Goal: Check status

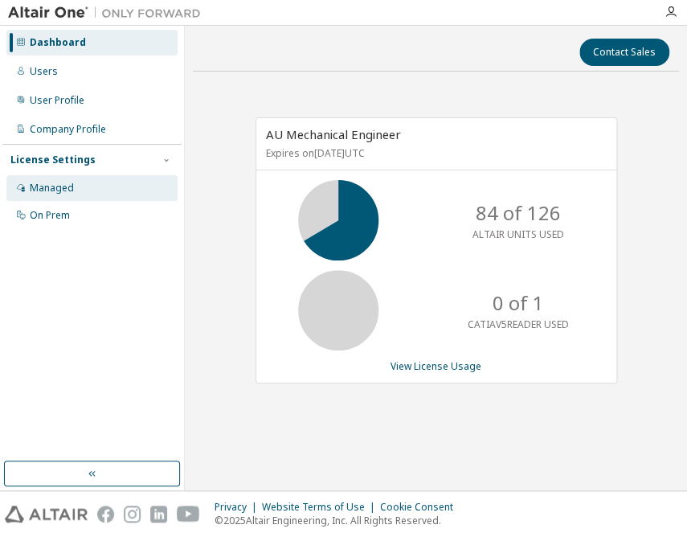
click at [30, 187] on div "Managed" at bounding box center [52, 188] width 44 height 13
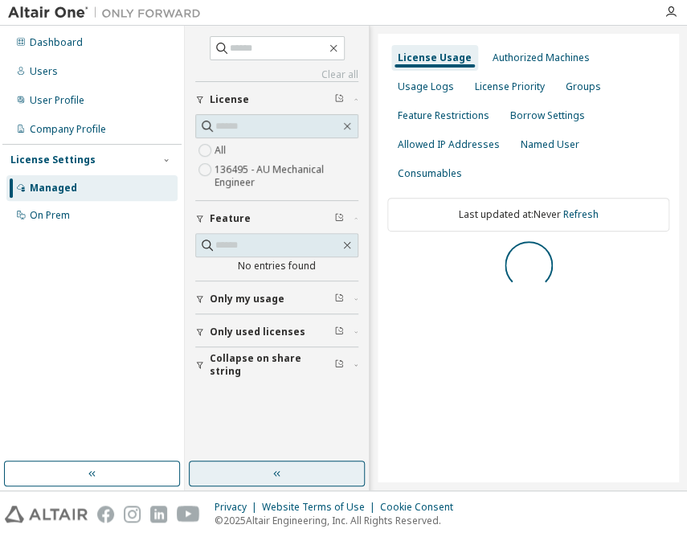
click at [281, 478] on icon "button" at bounding box center [277, 473] width 13 height 13
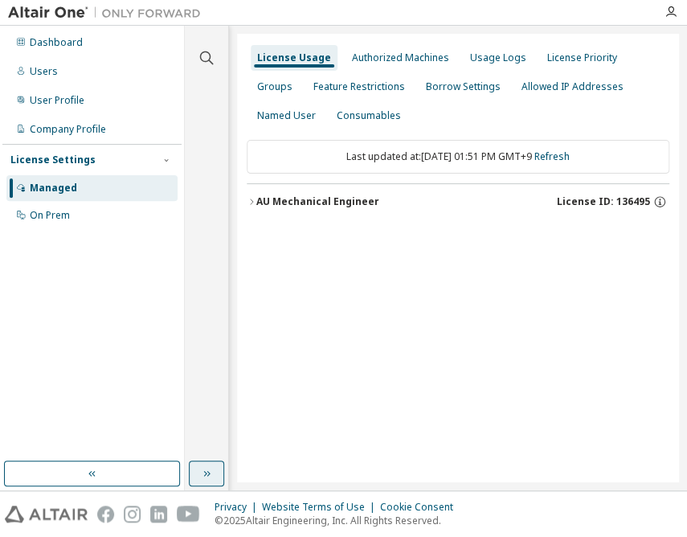
click at [324, 202] on div "AU Mechanical Engineer" at bounding box center [317, 201] width 123 height 13
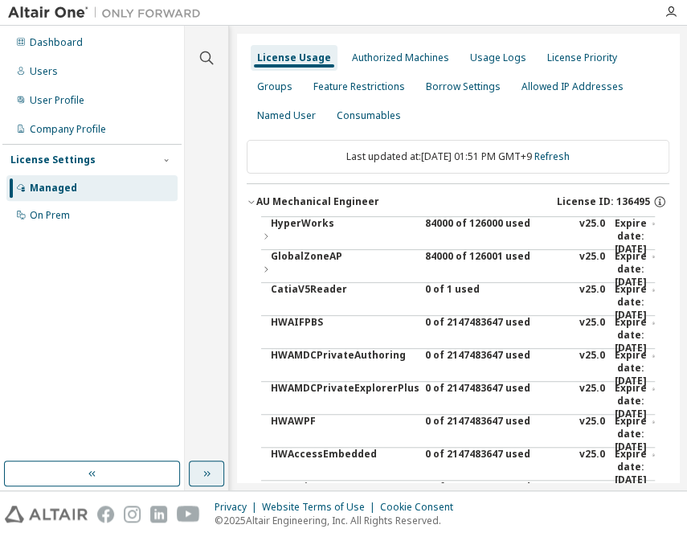
click at [460, 229] on div "84000 of 126000 used" at bounding box center [497, 236] width 145 height 39
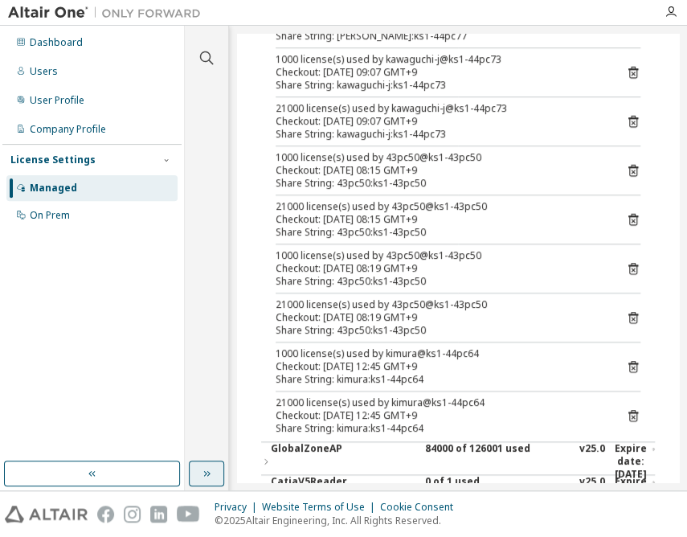
scroll to position [365, 0]
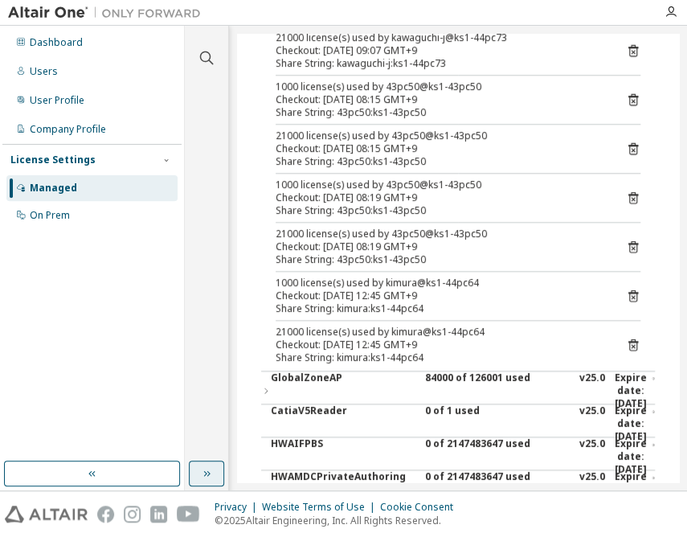
click at [49, 190] on div "Managed" at bounding box center [53, 188] width 47 height 13
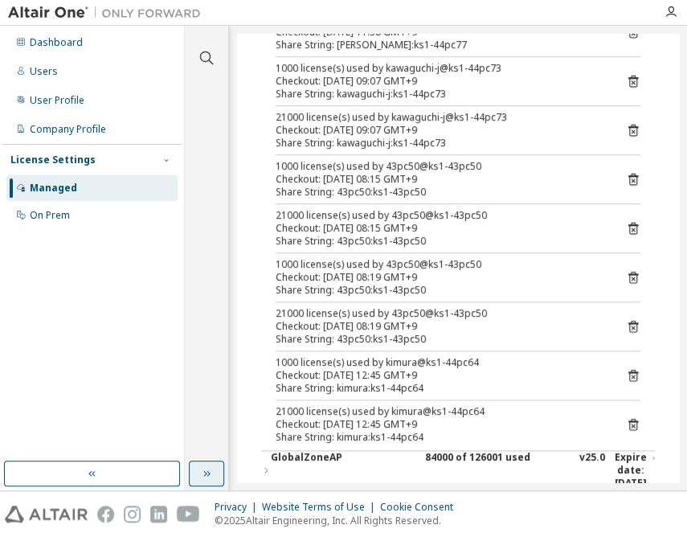
scroll to position [292, 0]
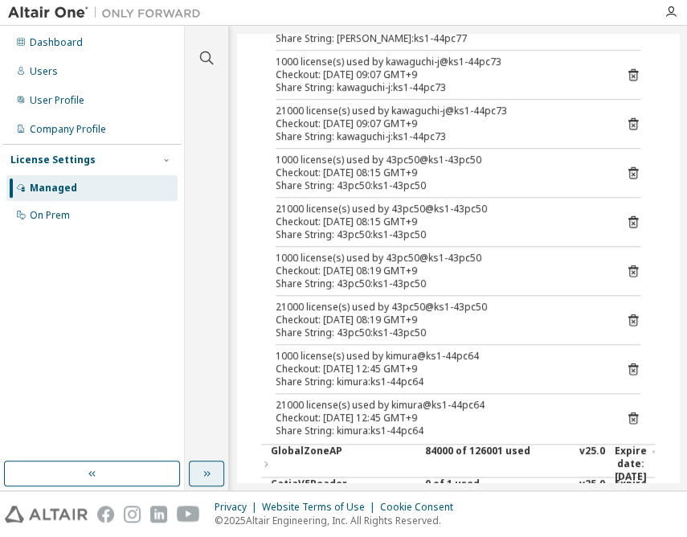
click at [80, 161] on div "License Settings" at bounding box center [52, 160] width 85 height 13
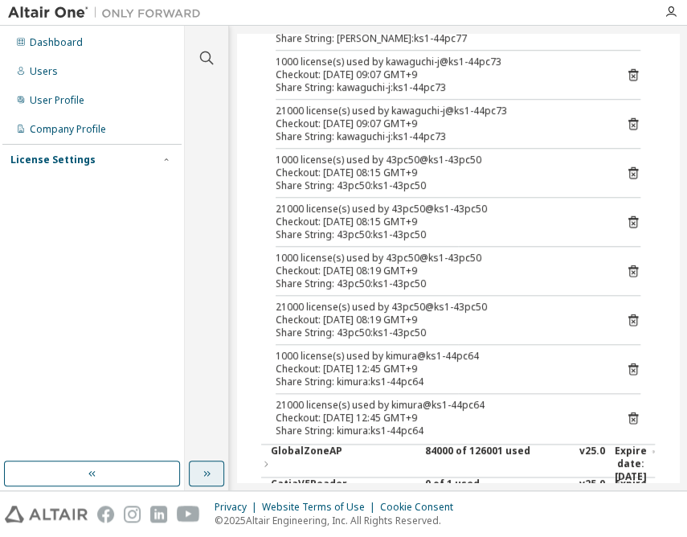
click at [43, 166] on div "License Settings" at bounding box center [91, 160] width 163 height 14
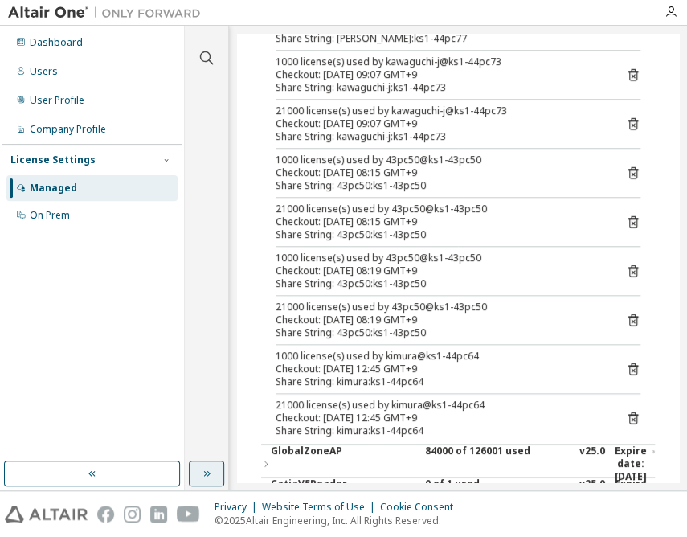
click at [35, 183] on div "Managed" at bounding box center [53, 188] width 47 height 13
click at [42, 40] on div "Dashboard" at bounding box center [56, 42] width 53 height 13
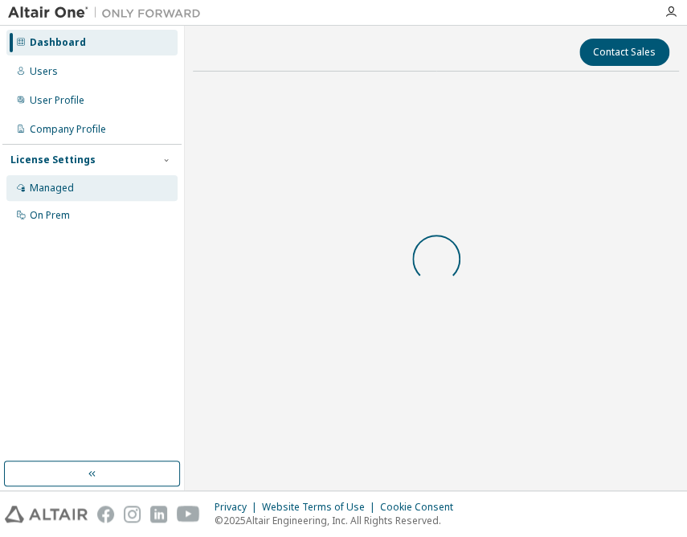
click at [51, 192] on div "Managed" at bounding box center [52, 188] width 44 height 13
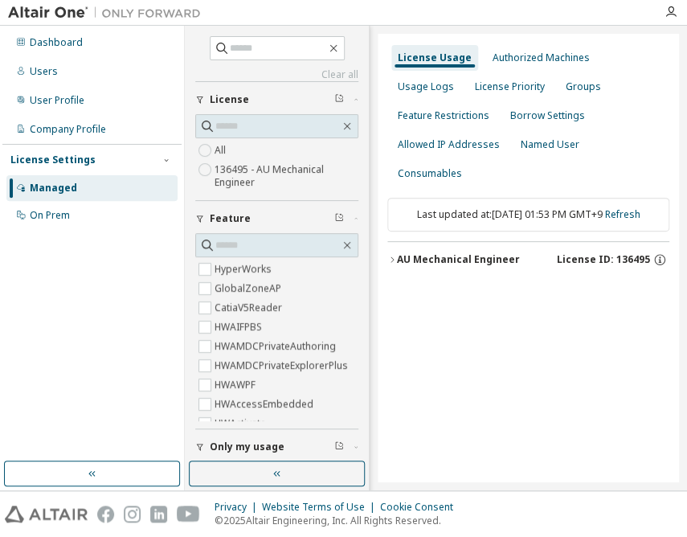
click at [466, 253] on div "AU Mechanical Engineer" at bounding box center [458, 259] width 123 height 13
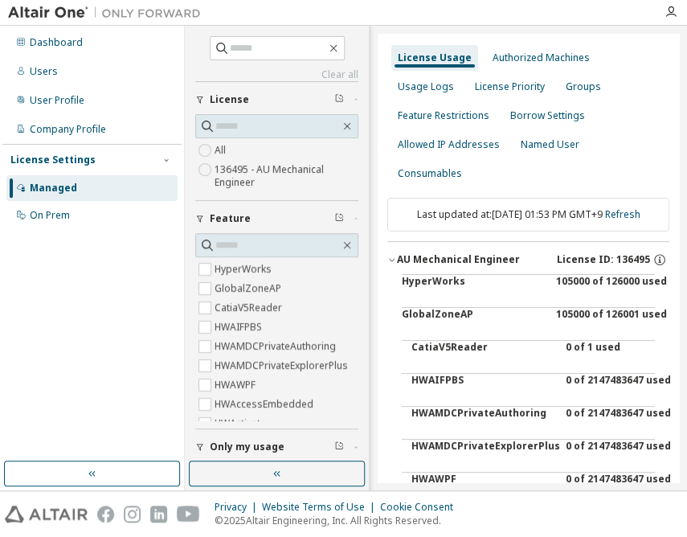
drag, startPoint x: 263, startPoint y: 470, endPoint x: 329, endPoint y: 442, distance: 71.4
click at [263, 470] on button "button" at bounding box center [277, 474] width 176 height 26
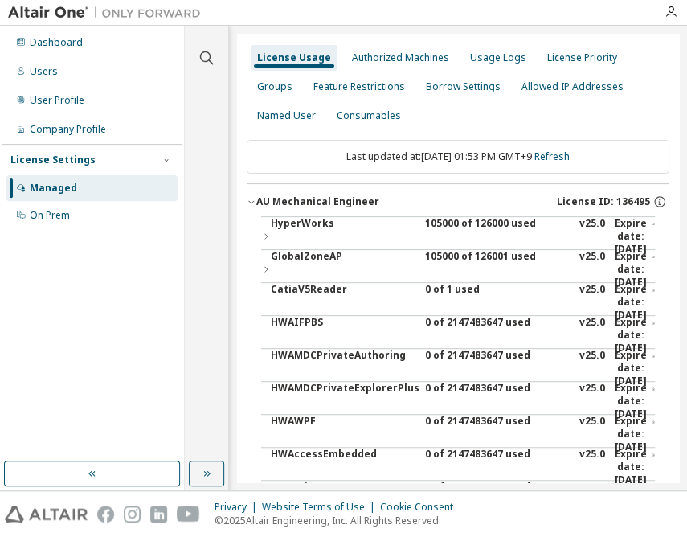
click at [490, 224] on div "105000 of 126000 used" at bounding box center [497, 236] width 145 height 39
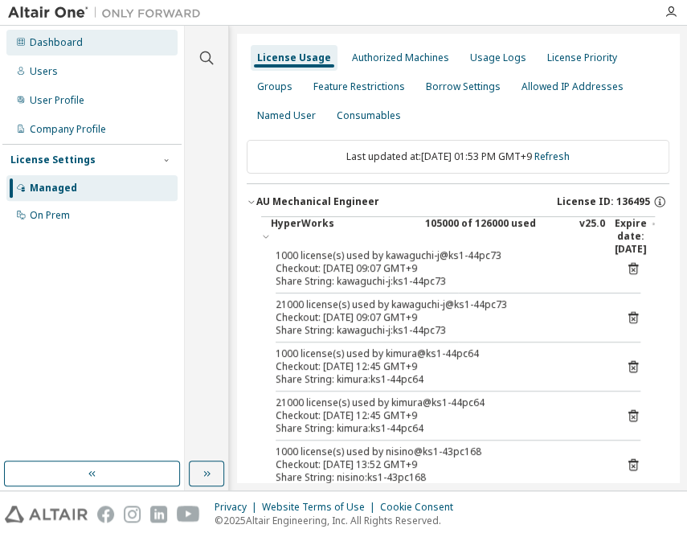
click at [64, 32] on div "Dashboard" at bounding box center [91, 43] width 171 height 26
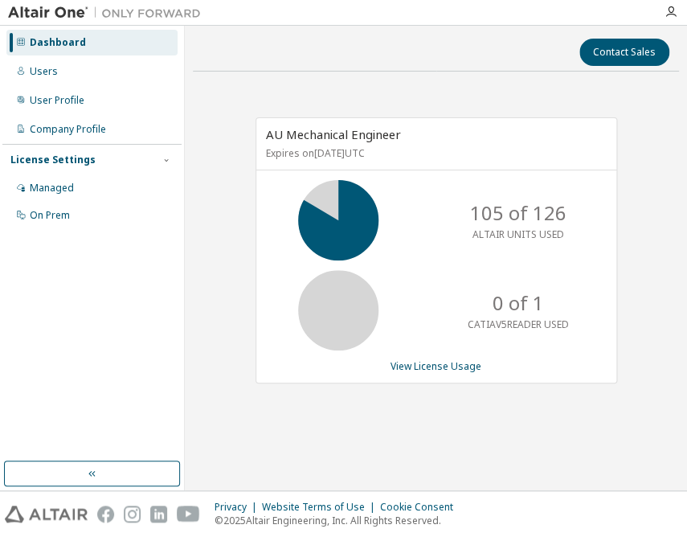
drag, startPoint x: 57, startPoint y: 27, endPoint x: 484, endPoint y: 25, distance: 427.0
click at [484, 25] on div at bounding box center [343, 13] width 687 height 26
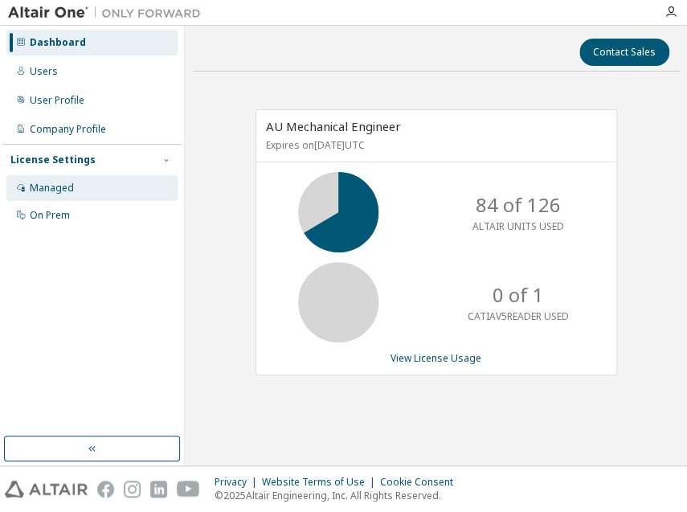
click at [78, 191] on div "Managed" at bounding box center [91, 188] width 171 height 26
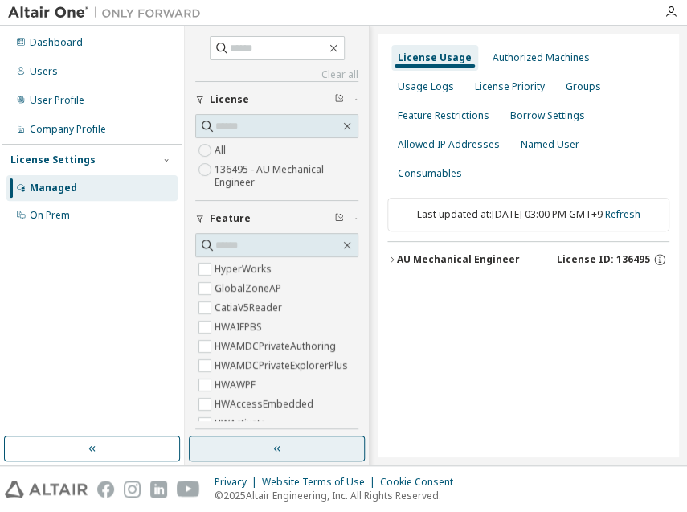
click at [278, 455] on button "button" at bounding box center [277, 449] width 176 height 26
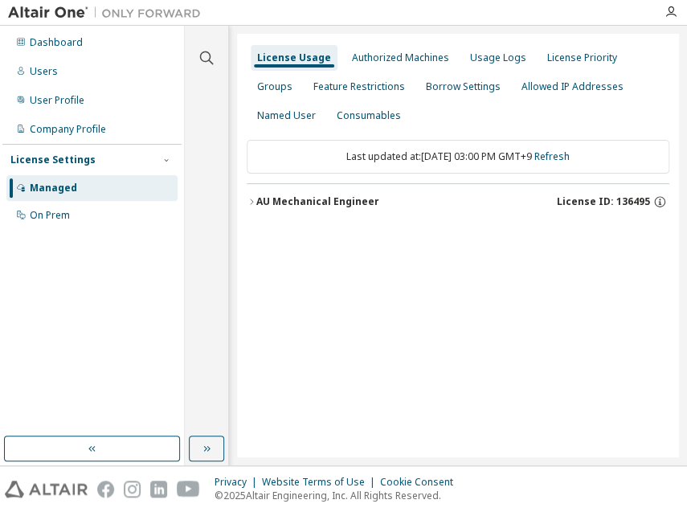
click at [326, 204] on div "AU Mechanical Engineer" at bounding box center [317, 201] width 123 height 13
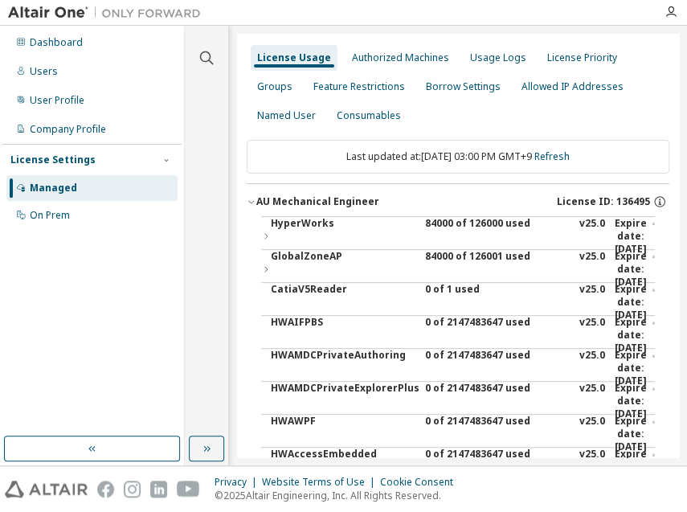
click at [440, 227] on div "84000 of 126000 used" at bounding box center [497, 236] width 145 height 39
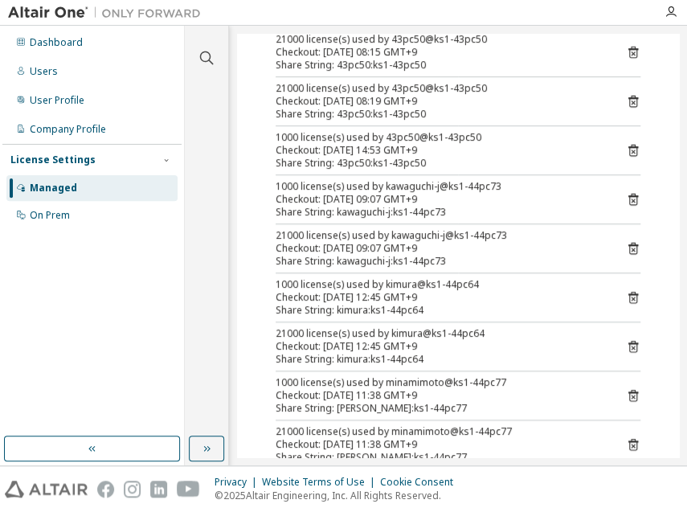
scroll to position [292, 0]
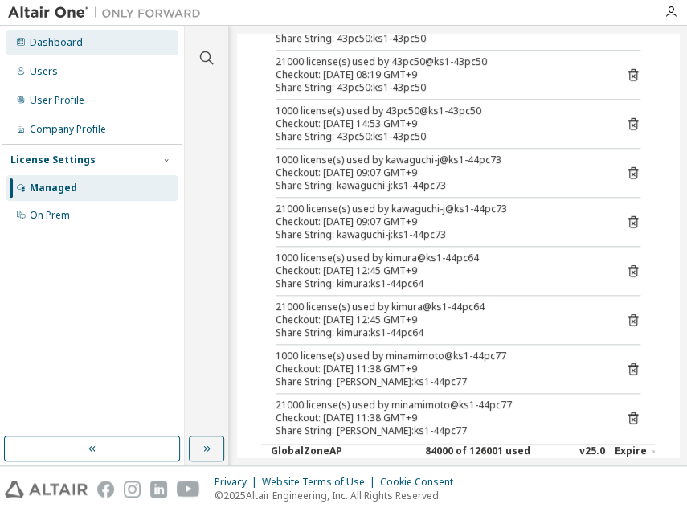
click at [88, 32] on div "Dashboard" at bounding box center [91, 43] width 171 height 26
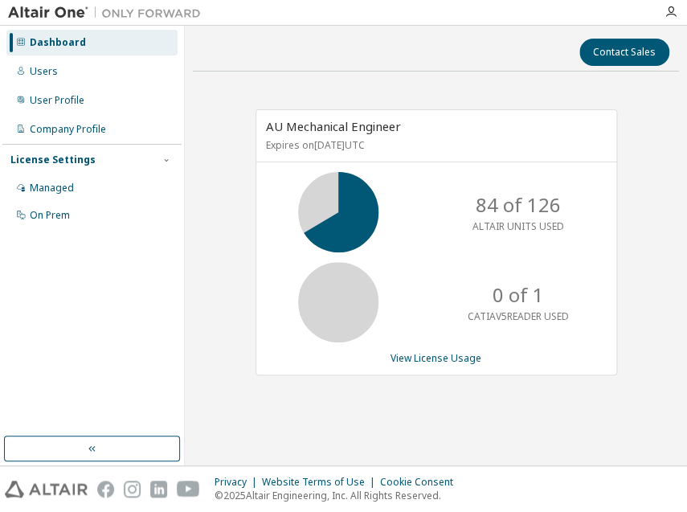
click at [455, 421] on div "Contact Sales AU Mechanical Engineer Expires on [DATE] UTC 84 of 126 ALTAIR UNI…" at bounding box center [436, 246] width 486 height 424
drag, startPoint x: 71, startPoint y: 402, endPoint x: 60, endPoint y: 362, distance: 41.5
click at [72, 400] on div "Dashboard Users User Profile Company Profile License Settings Managed On Prem" at bounding box center [91, 231] width 179 height 406
click at [56, 187] on div "Managed" at bounding box center [52, 188] width 44 height 13
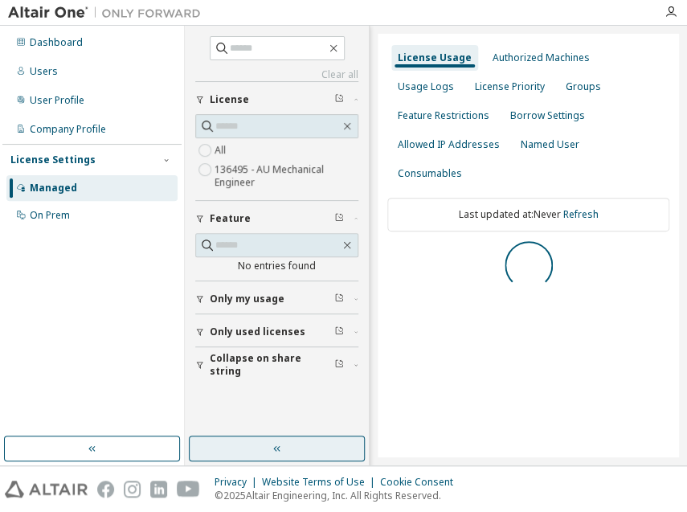
click at [281, 445] on icon "button" at bounding box center [277, 448] width 13 height 13
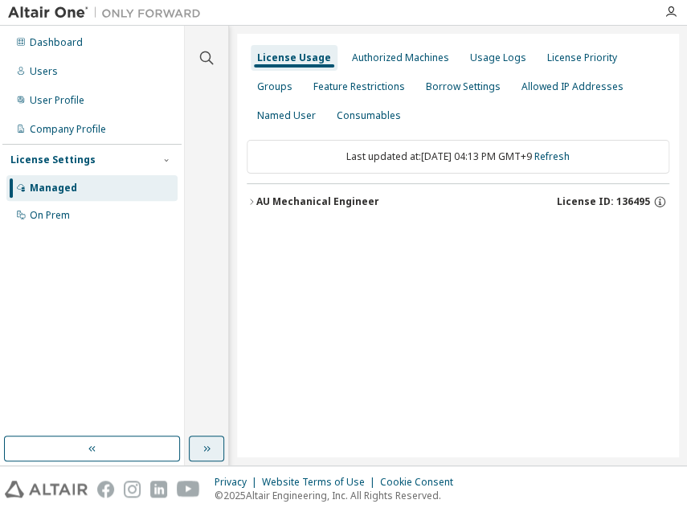
click at [349, 199] on div "AU Mechanical Engineer" at bounding box center [317, 201] width 123 height 13
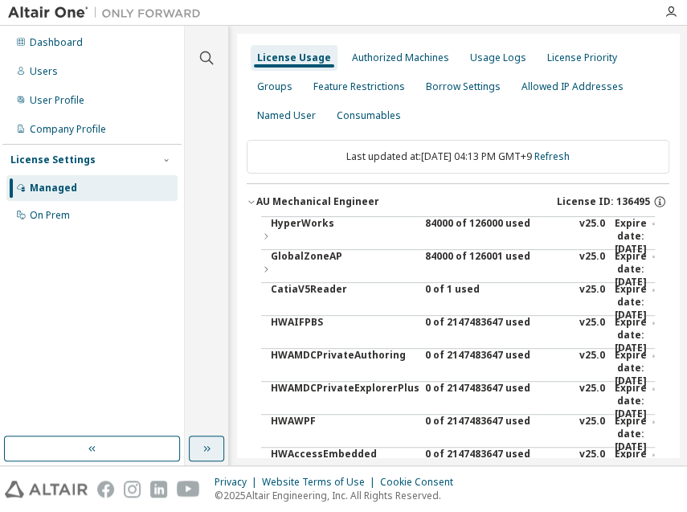
click at [457, 226] on div "84000 of 126000 used" at bounding box center [497, 236] width 145 height 39
